Goal: Check status: Check status

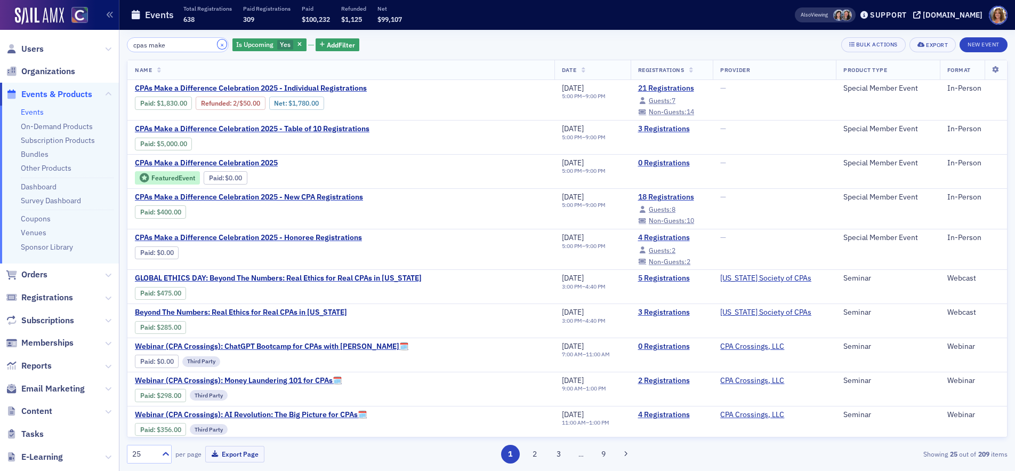
click at [217, 44] on button "×" at bounding box center [222, 44] width 10 height 10
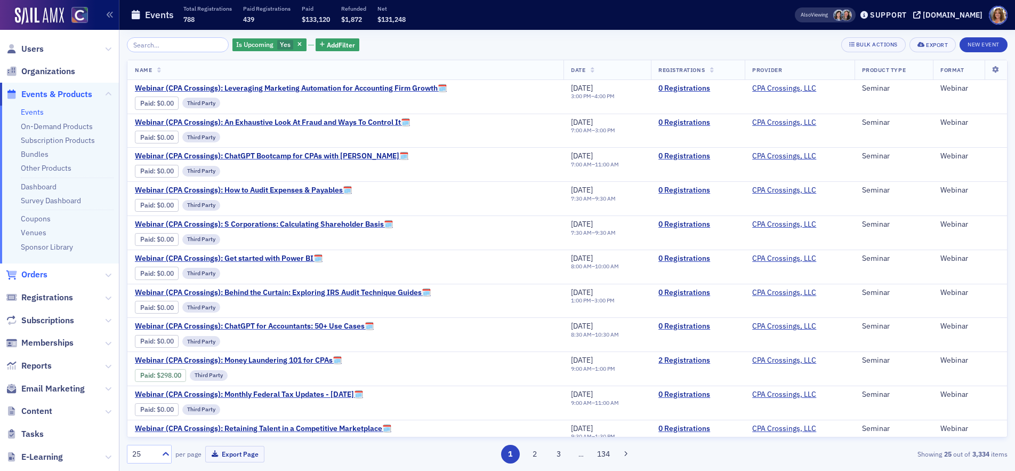
click at [42, 274] on span "Orders" at bounding box center [34, 275] width 26 height 12
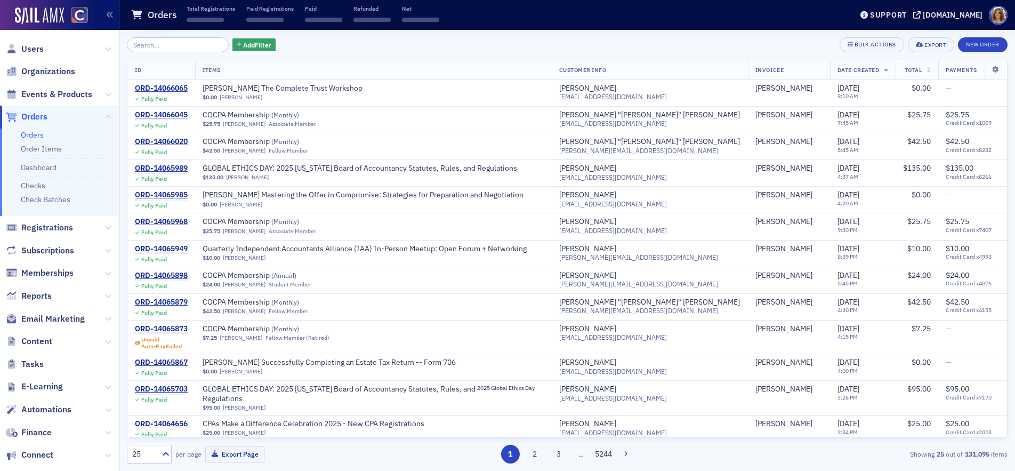
click at [154, 44] on input "search" at bounding box center [178, 44] width 102 height 15
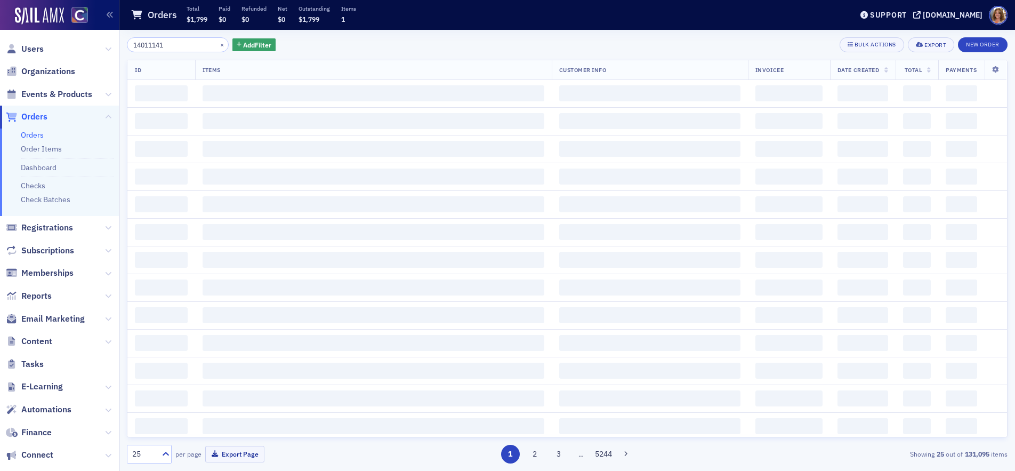
type input "14011141"
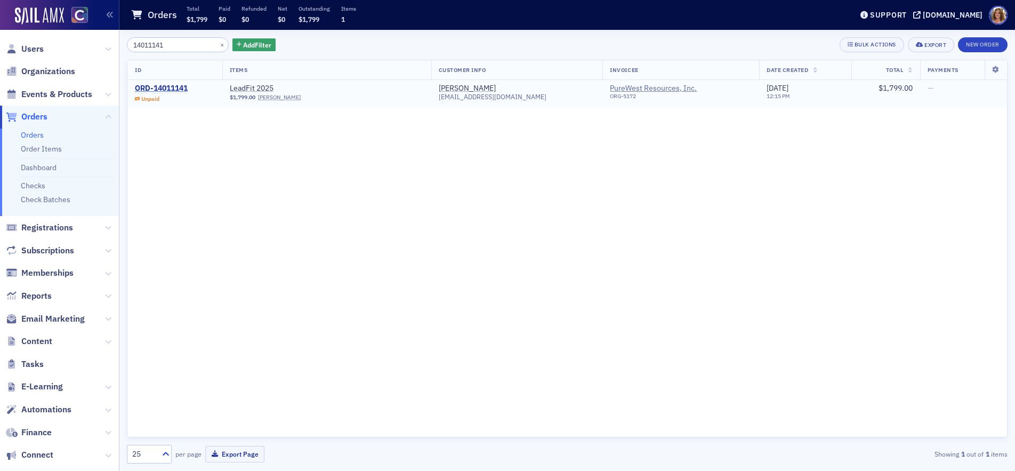
click at [171, 88] on div "ORD-14011141" at bounding box center [161, 89] width 53 height 10
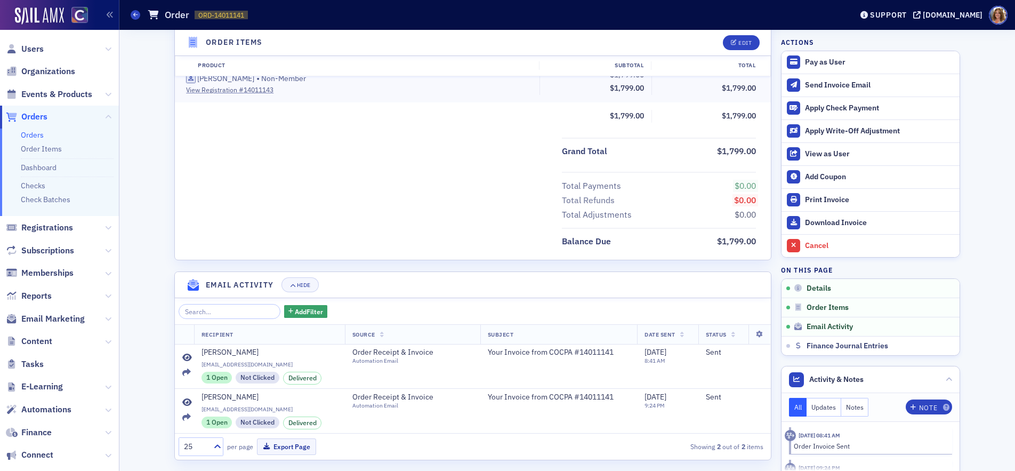
scroll to position [297, 0]
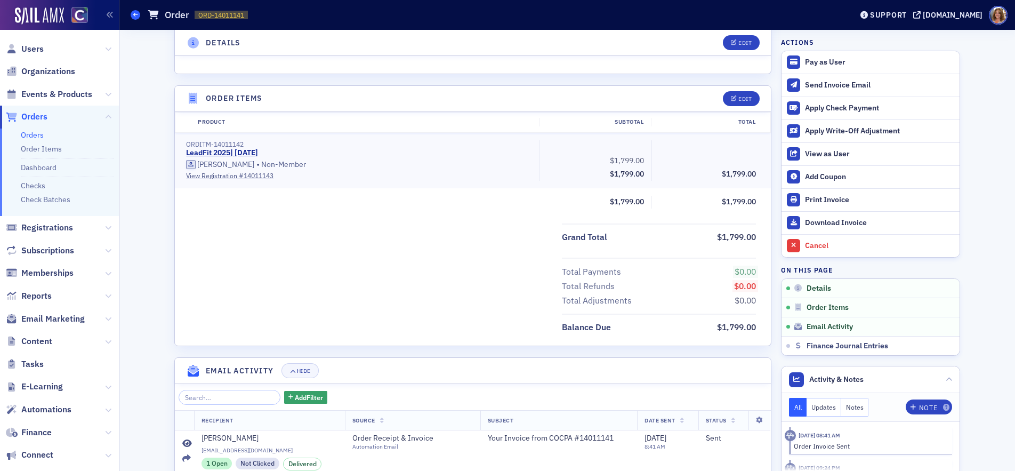
click at [136, 13] on icon at bounding box center [135, 14] width 4 height 5
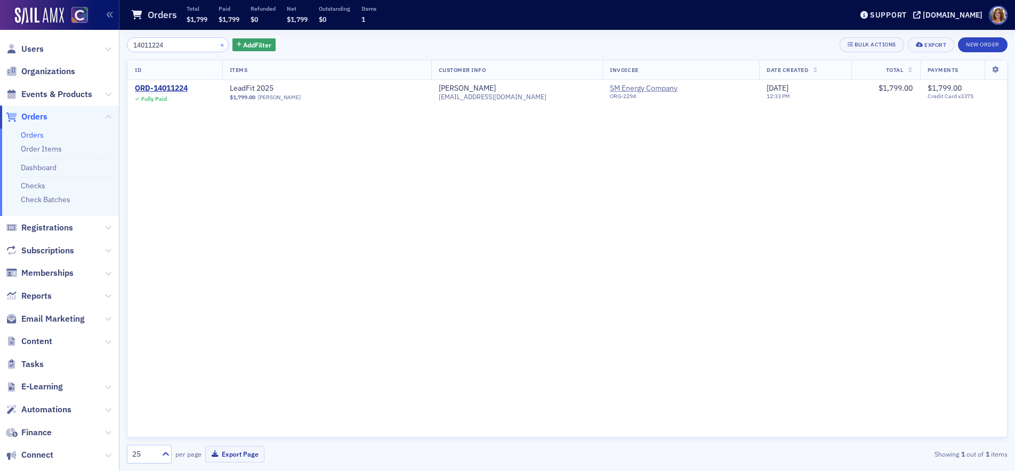
type input "14011224"
click at [217, 44] on button "×" at bounding box center [222, 44] width 10 height 10
